Goal: Information Seeking & Learning: Check status

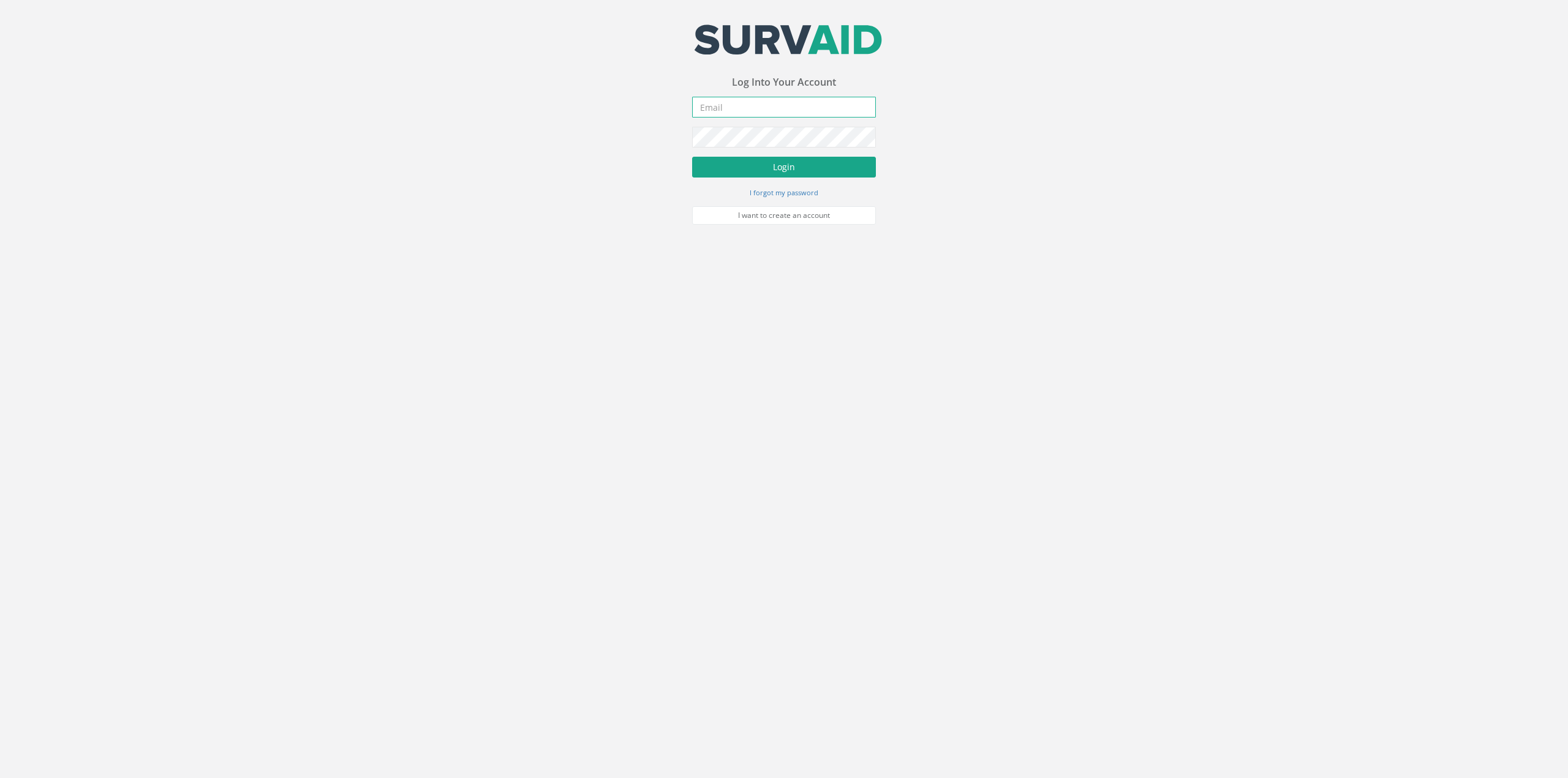
type input "[PERSON_NAME][EMAIL_ADDRESS][DOMAIN_NAME]"
click at [788, 174] on button "Login" at bounding box center [784, 166] width 183 height 21
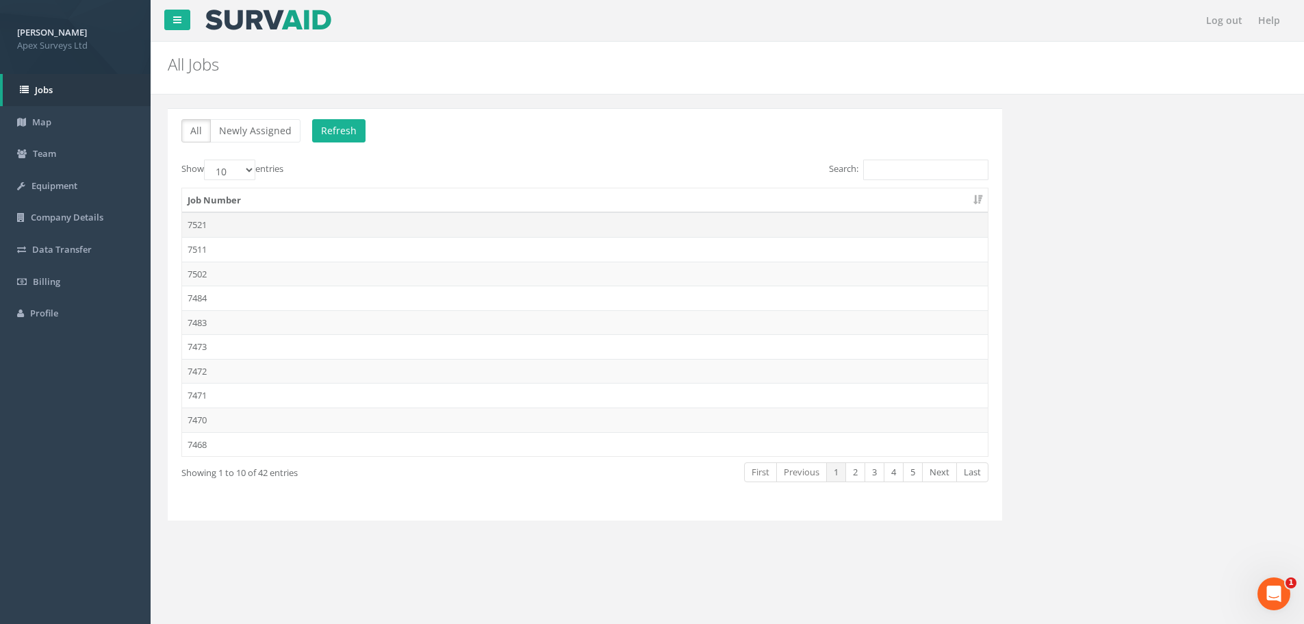
click at [232, 222] on td "7521" at bounding box center [585, 224] width 806 height 25
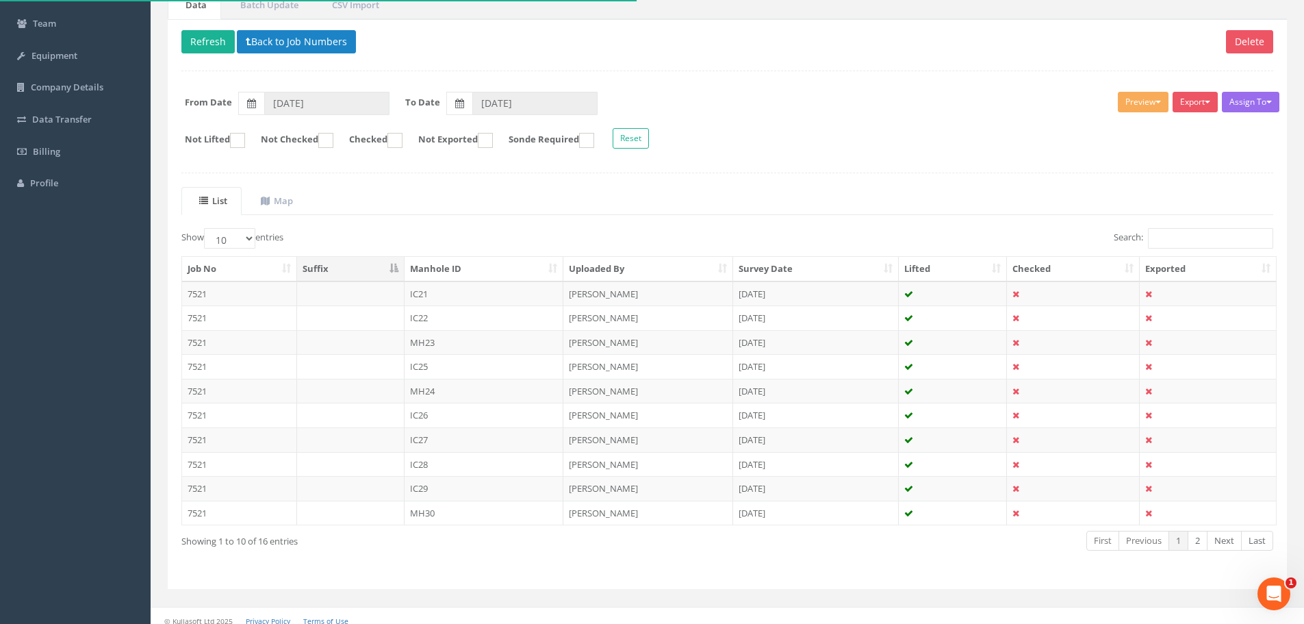
scroll to position [140, 0]
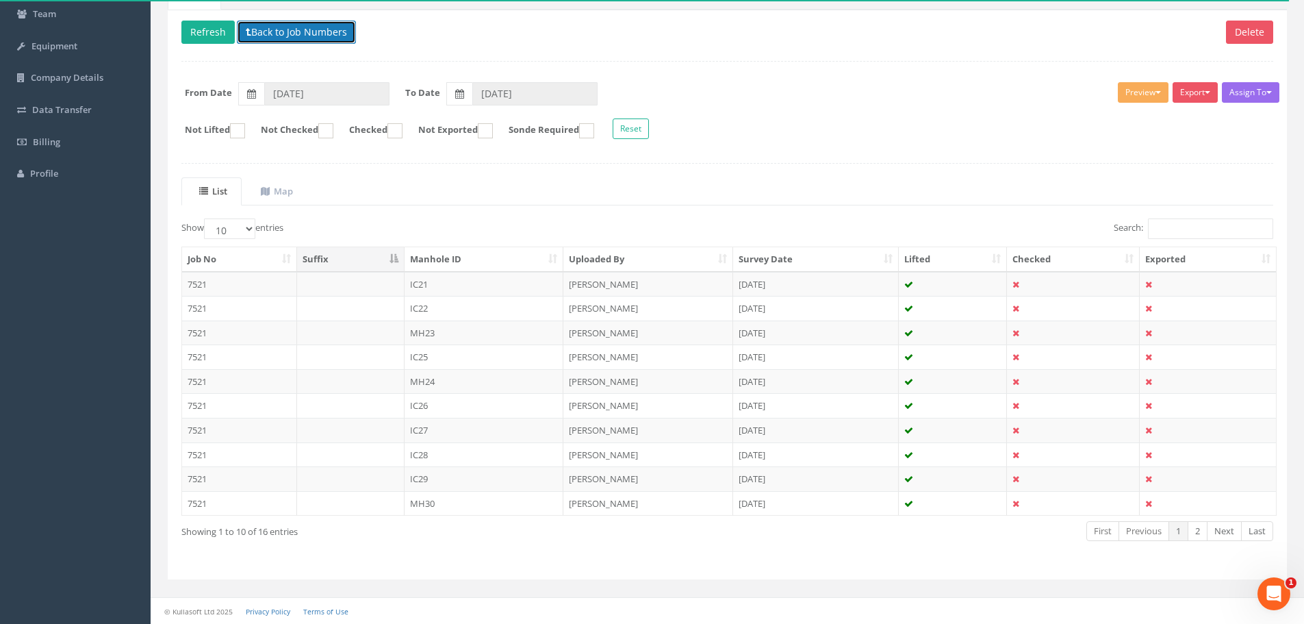
click at [287, 28] on button "Back to Job Numbers" at bounding box center [296, 32] width 119 height 23
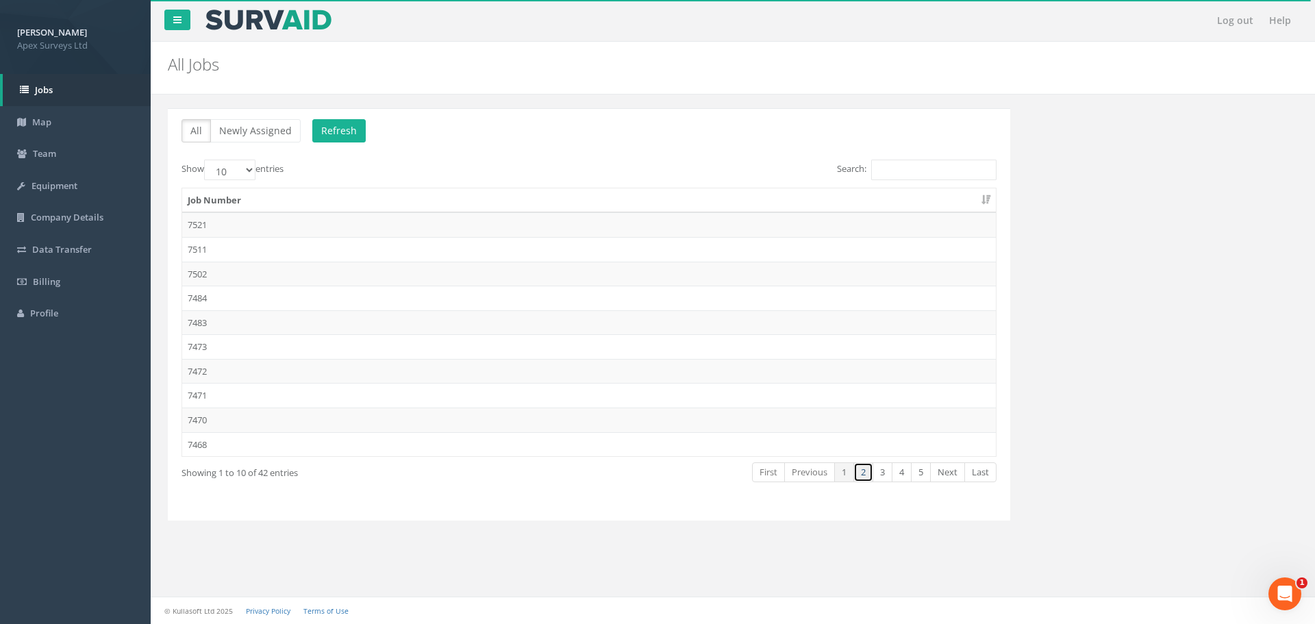
click at [871, 472] on link "2" at bounding box center [863, 472] width 20 height 20
click at [242, 327] on td "7458" at bounding box center [588, 322] width 813 height 25
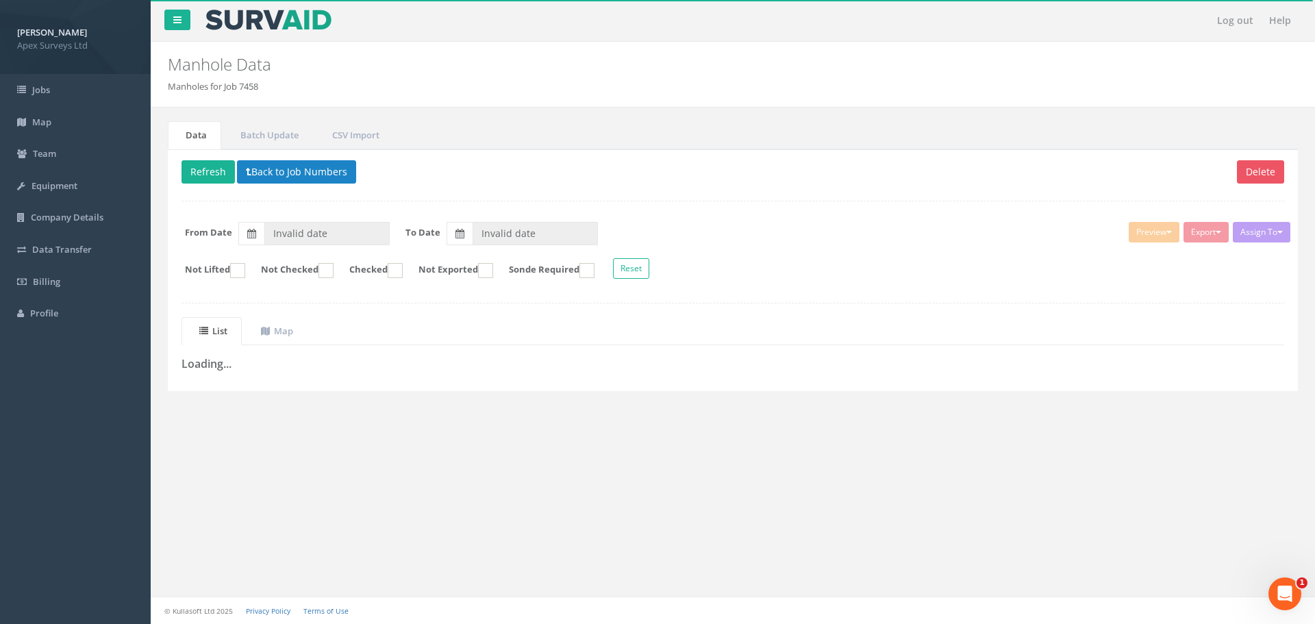
type input "[DATE]"
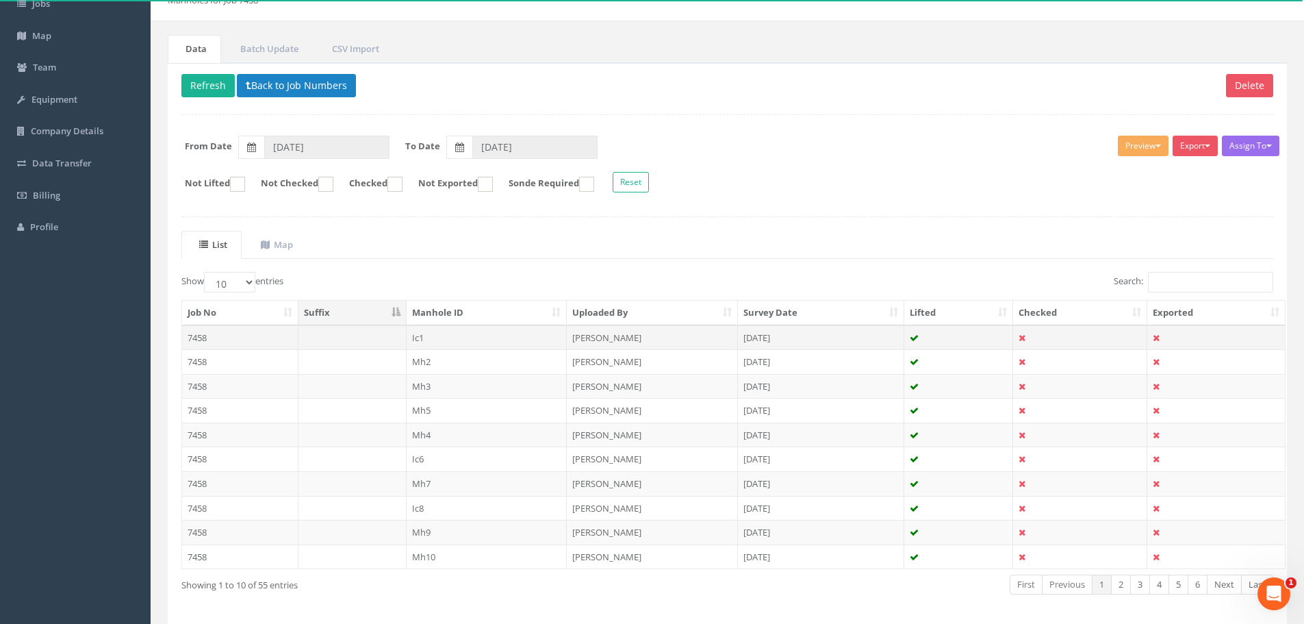
scroll to position [140, 0]
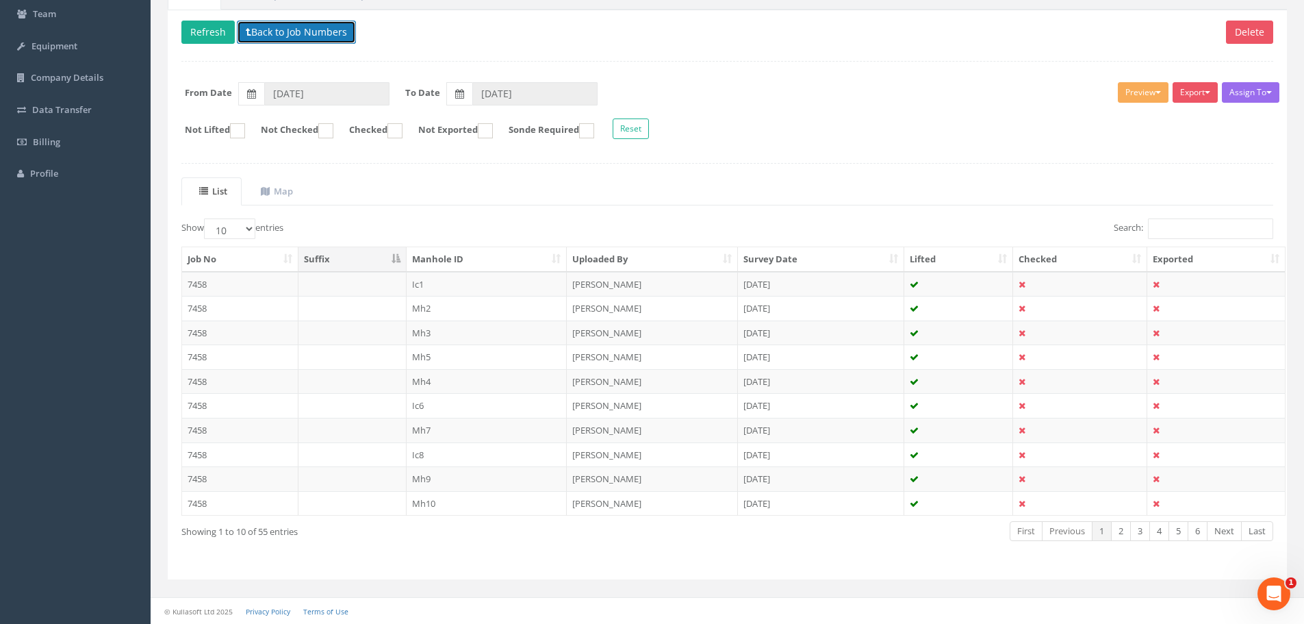
click at [299, 40] on button "Back to Job Numbers" at bounding box center [296, 32] width 119 height 23
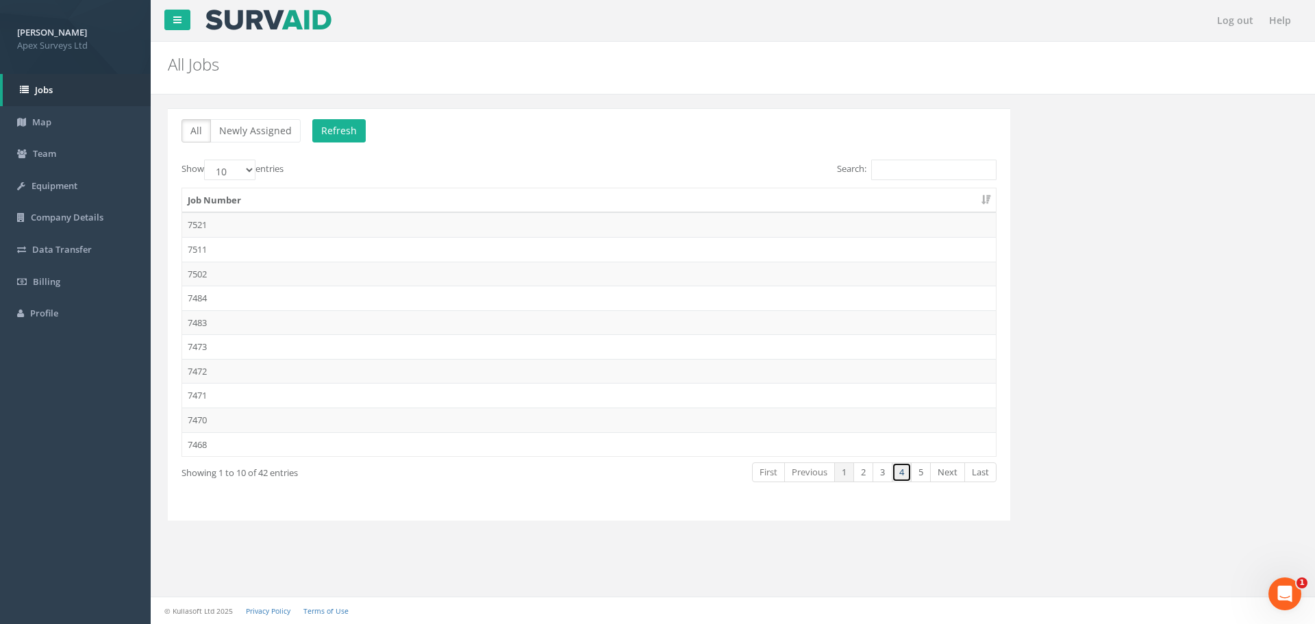
click at [903, 469] on link "4" at bounding box center [902, 472] width 20 height 20
click at [202, 224] on td "7432" at bounding box center [588, 224] width 813 height 25
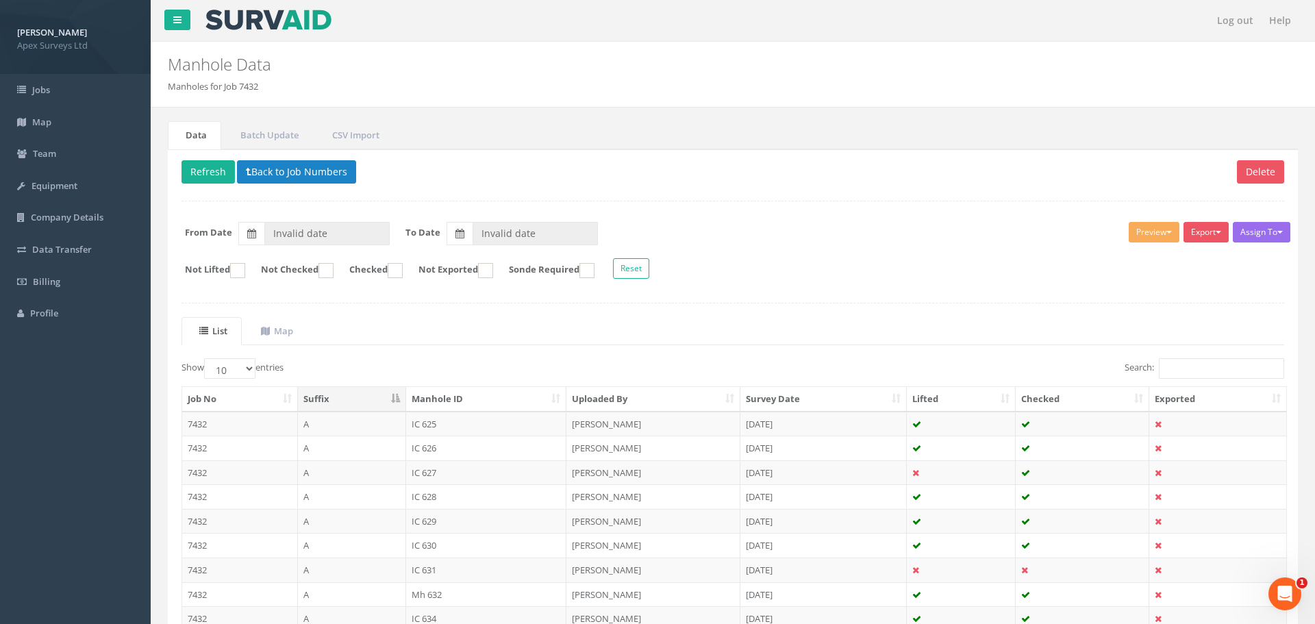
type input "[DATE]"
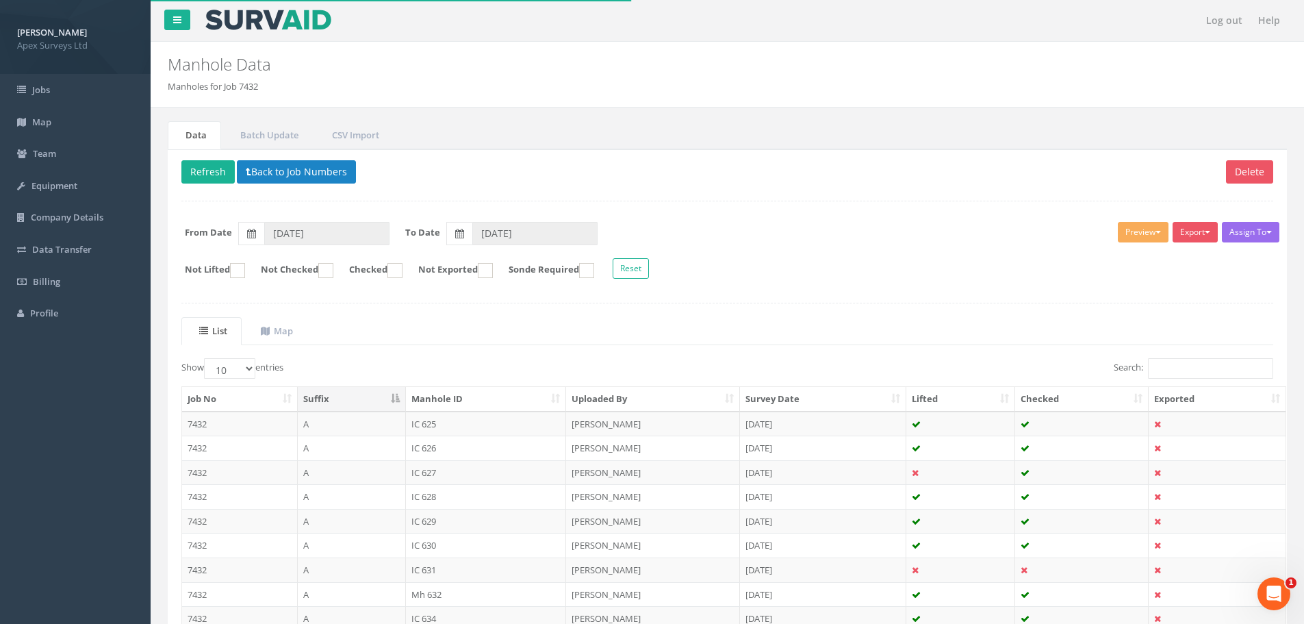
scroll to position [140, 0]
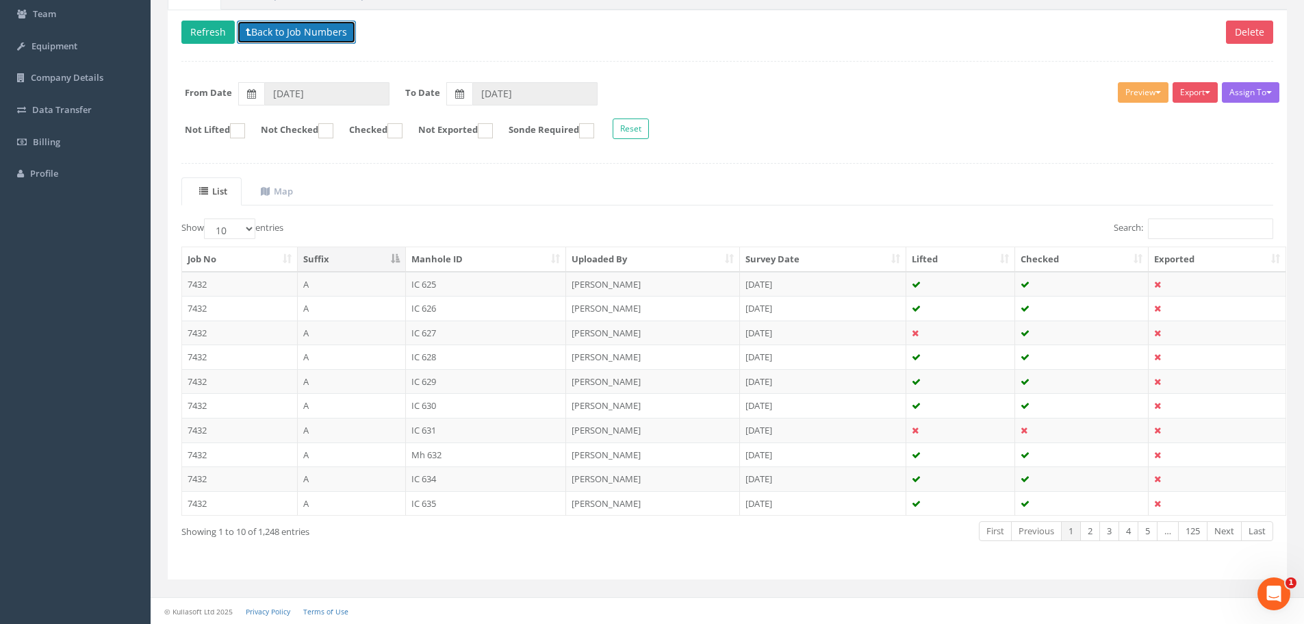
click at [312, 27] on button "Back to Job Numbers" at bounding box center [296, 32] width 119 height 23
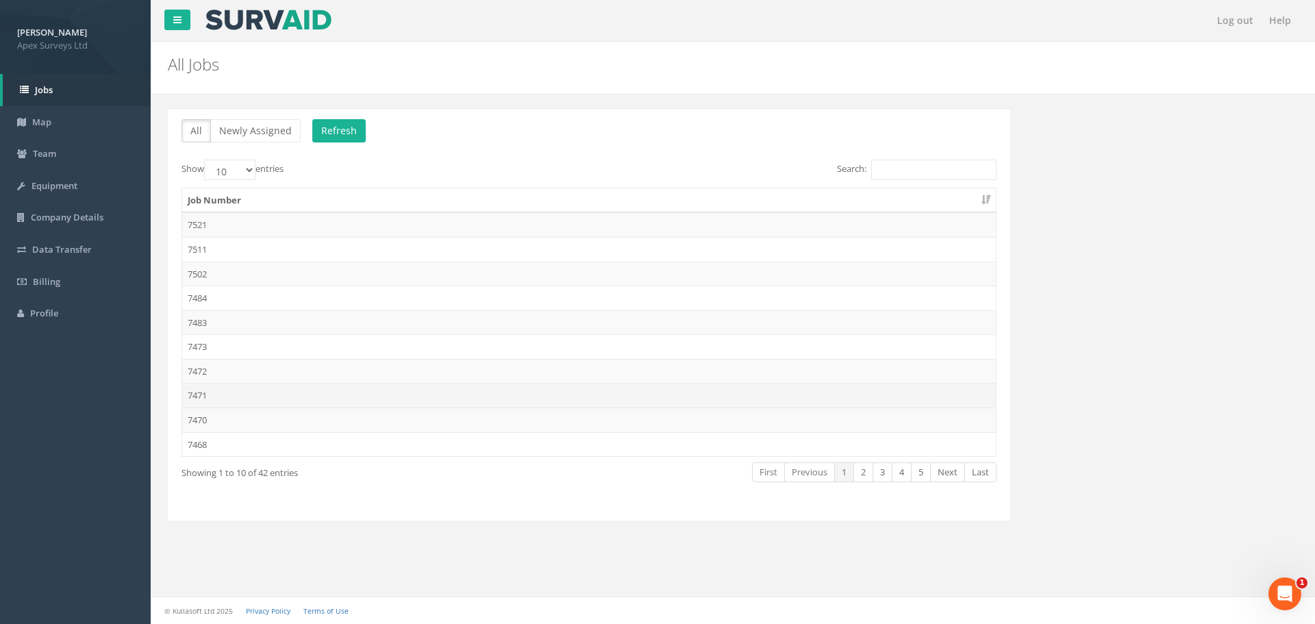
click at [214, 386] on td "7471" at bounding box center [588, 395] width 813 height 25
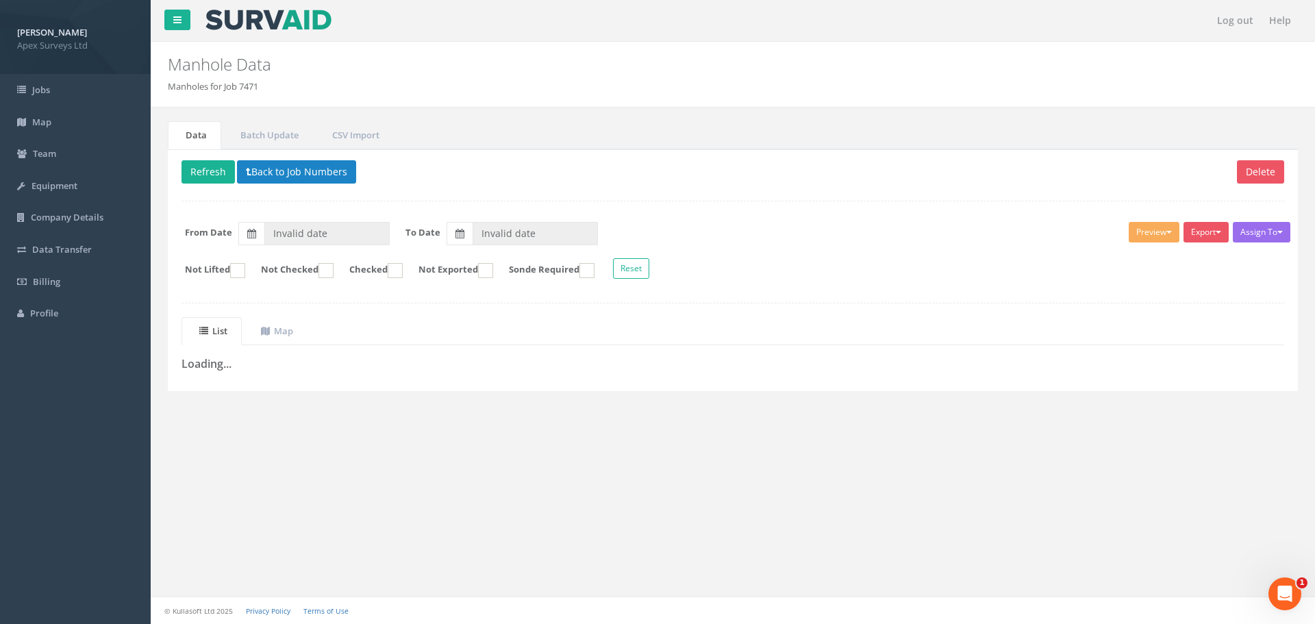
type input "[DATE]"
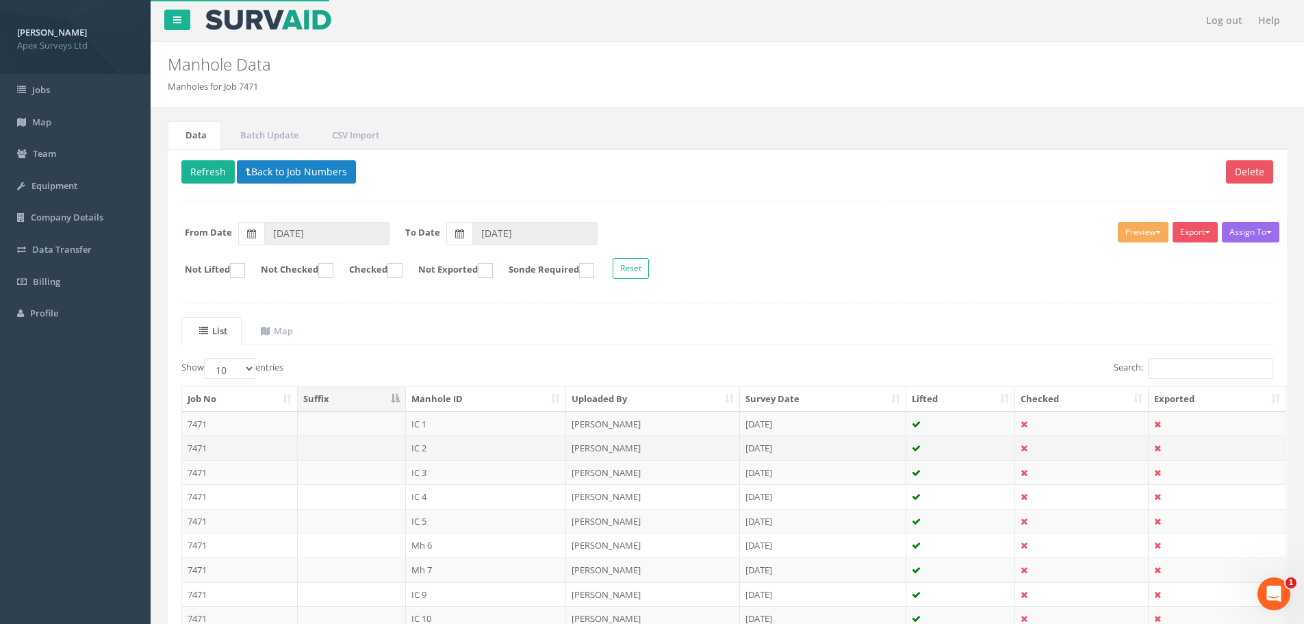
scroll to position [140, 0]
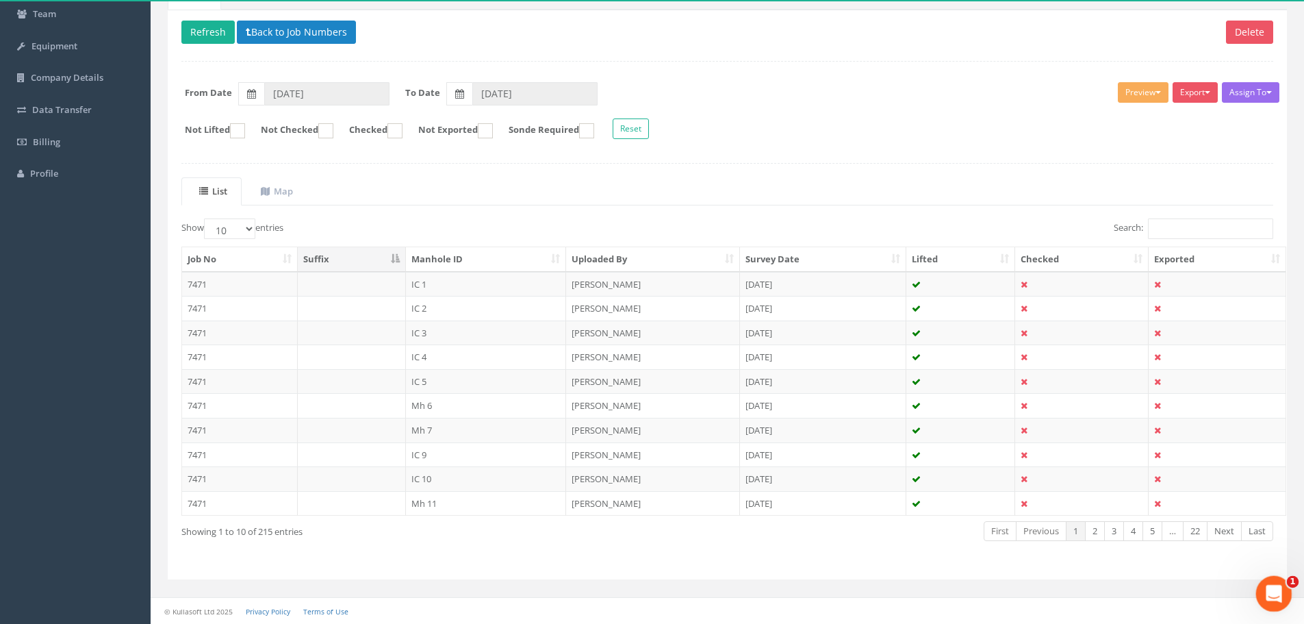
click at [1269, 583] on icon "Open Intercom Messenger" at bounding box center [1272, 592] width 23 height 23
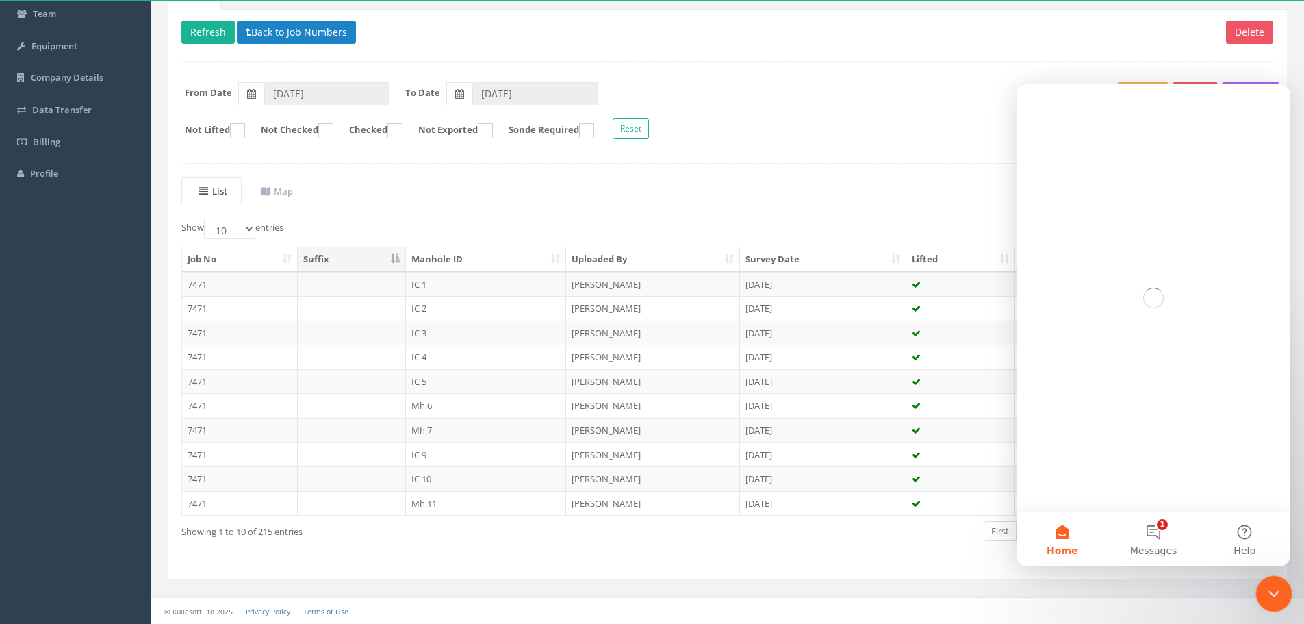
scroll to position [0, 0]
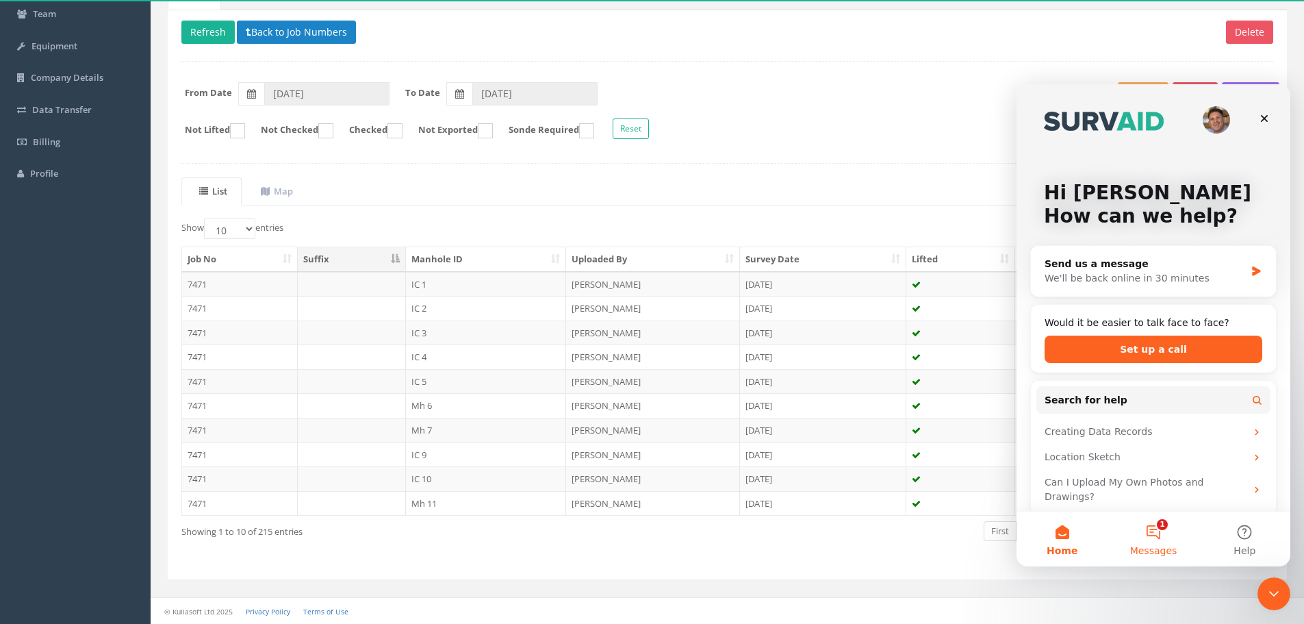
click at [1153, 529] on button "1 Messages" at bounding box center [1153, 538] width 91 height 55
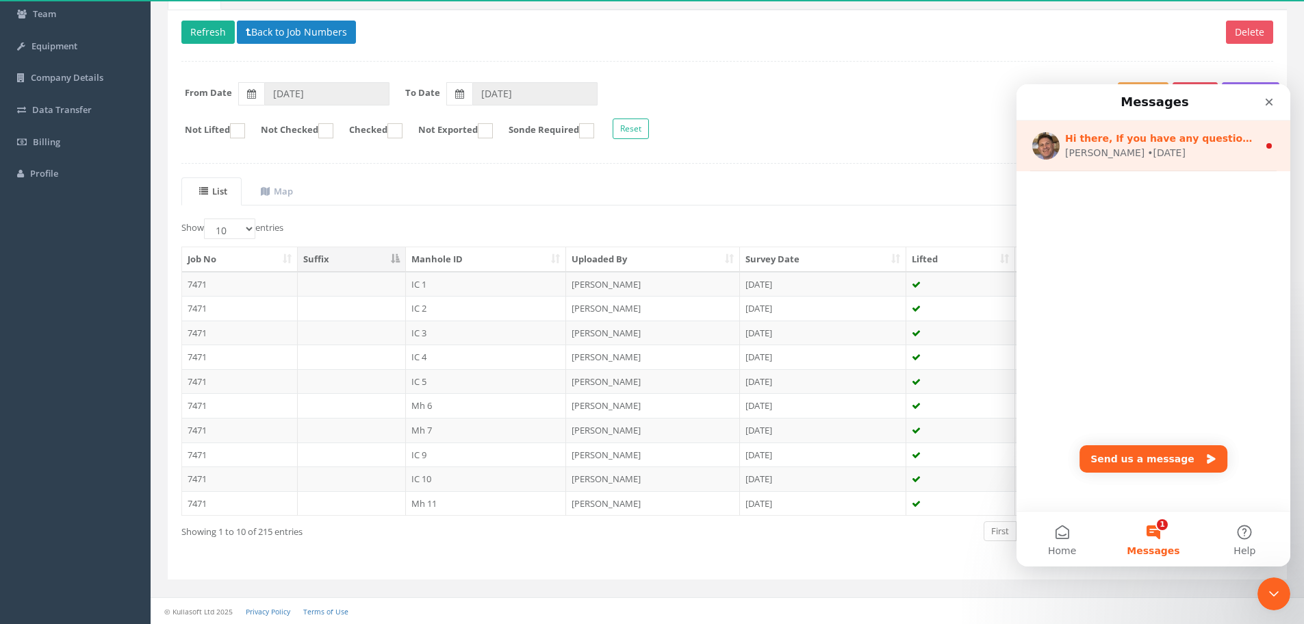
click at [1138, 147] on div "[PERSON_NAME] • [DATE]" at bounding box center [1161, 153] width 193 height 14
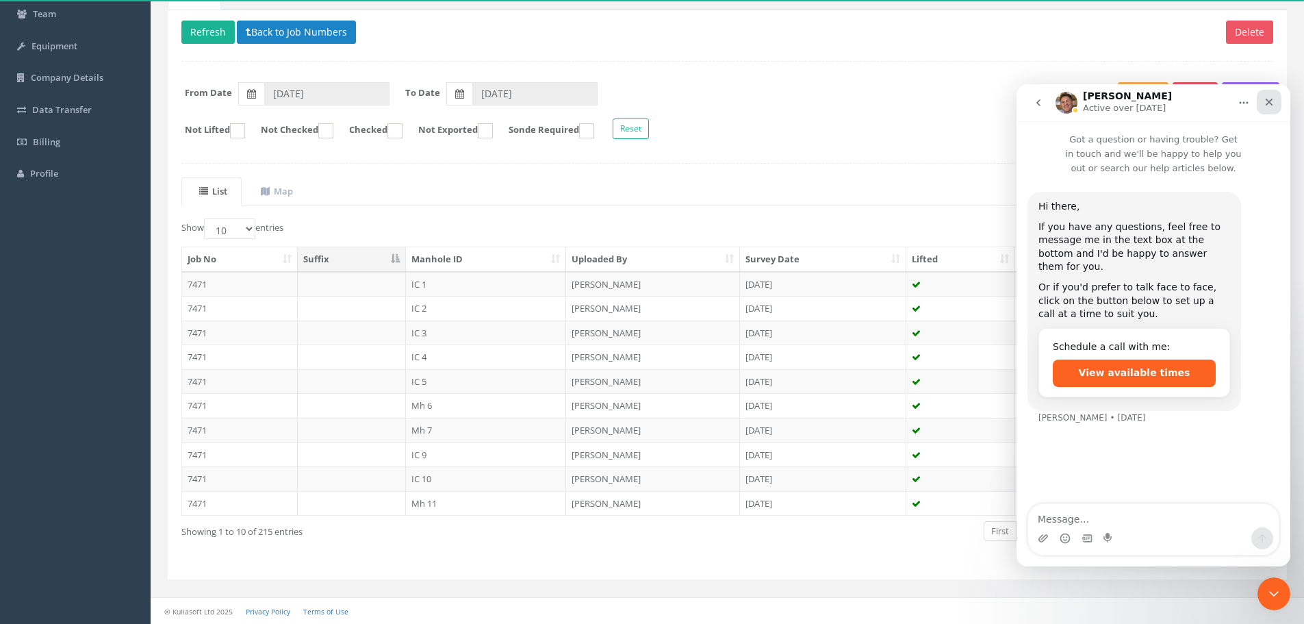
click at [1267, 103] on icon "Close" at bounding box center [1270, 103] width 8 height 8
